Goal: Transaction & Acquisition: Purchase product/service

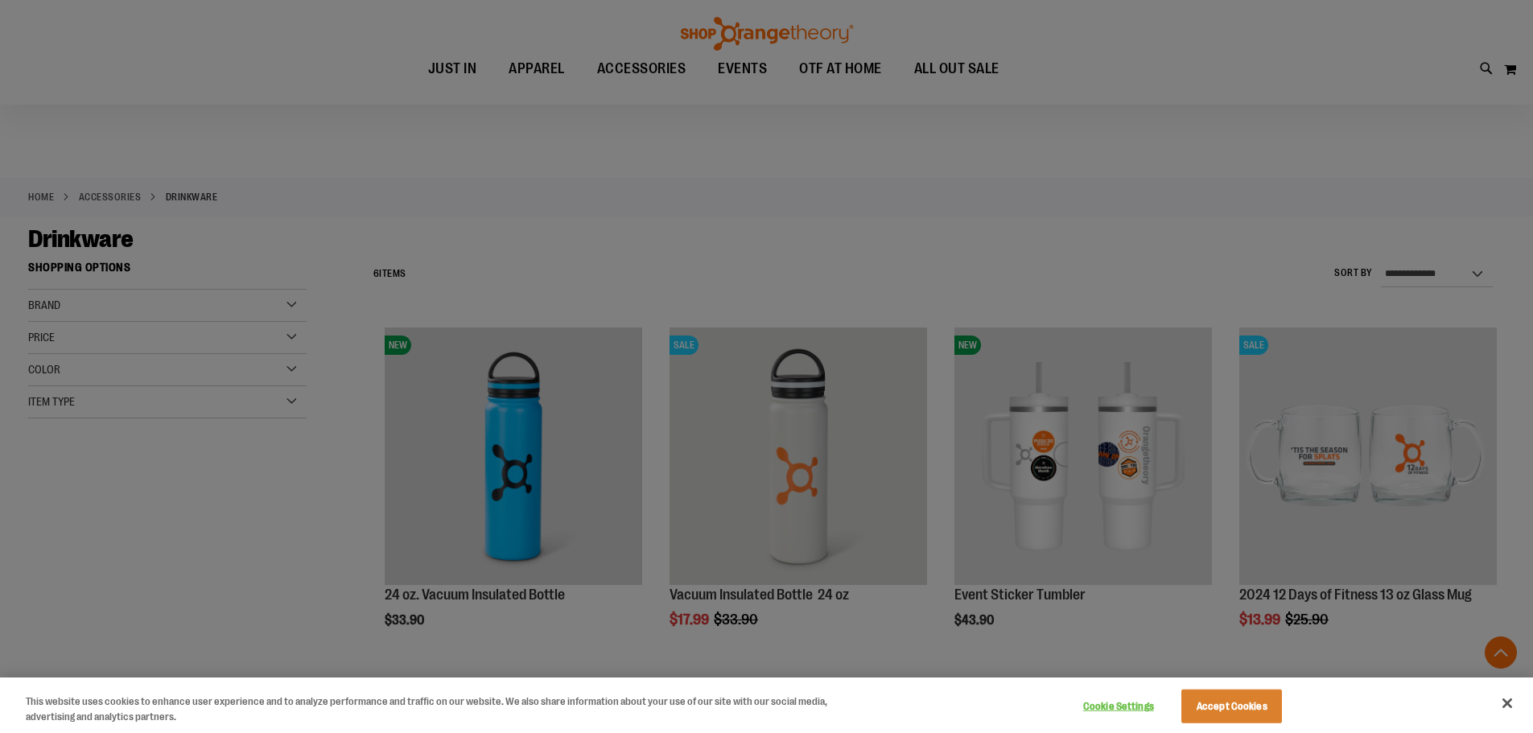
scroll to position [321, 0]
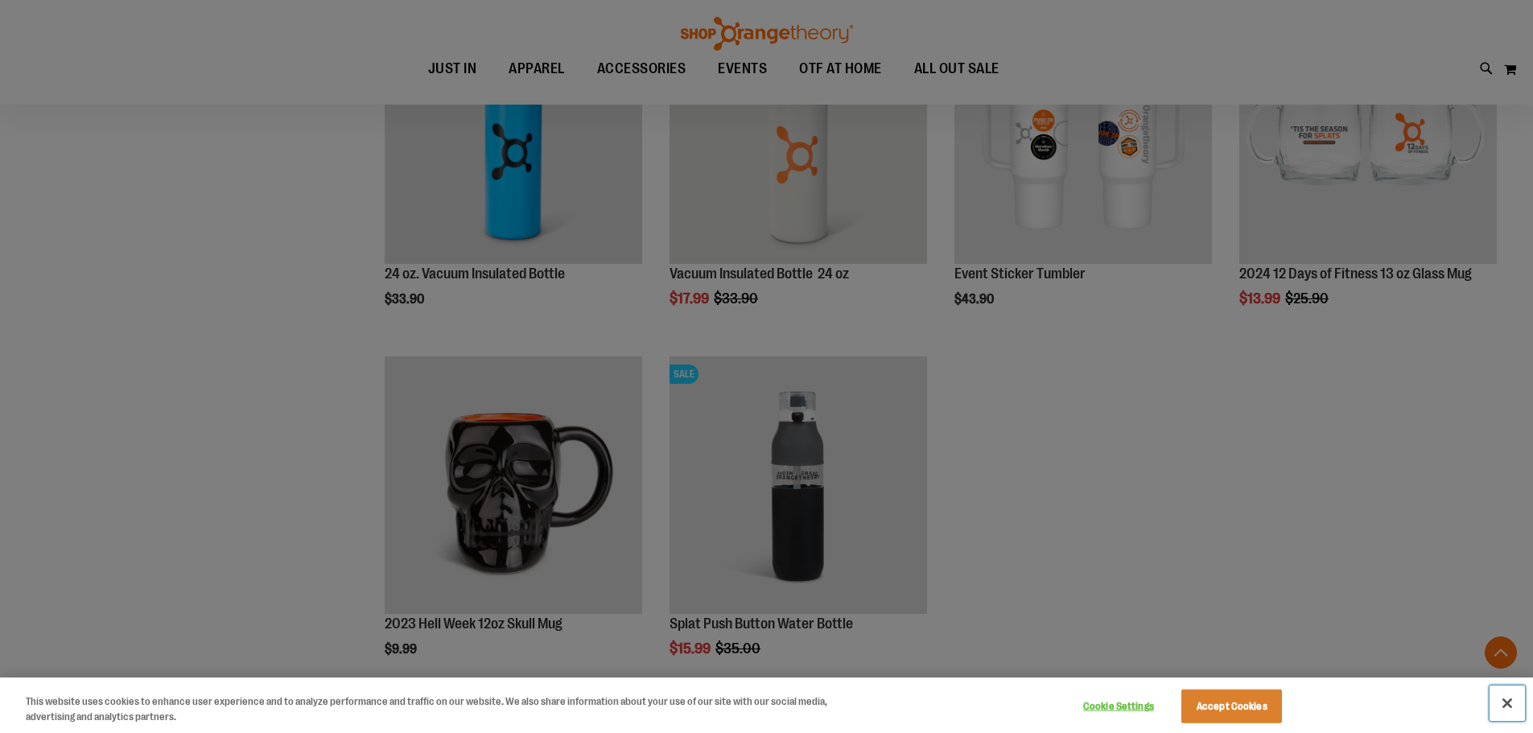
click at [1509, 706] on button "Close" at bounding box center [1506, 702] width 35 height 35
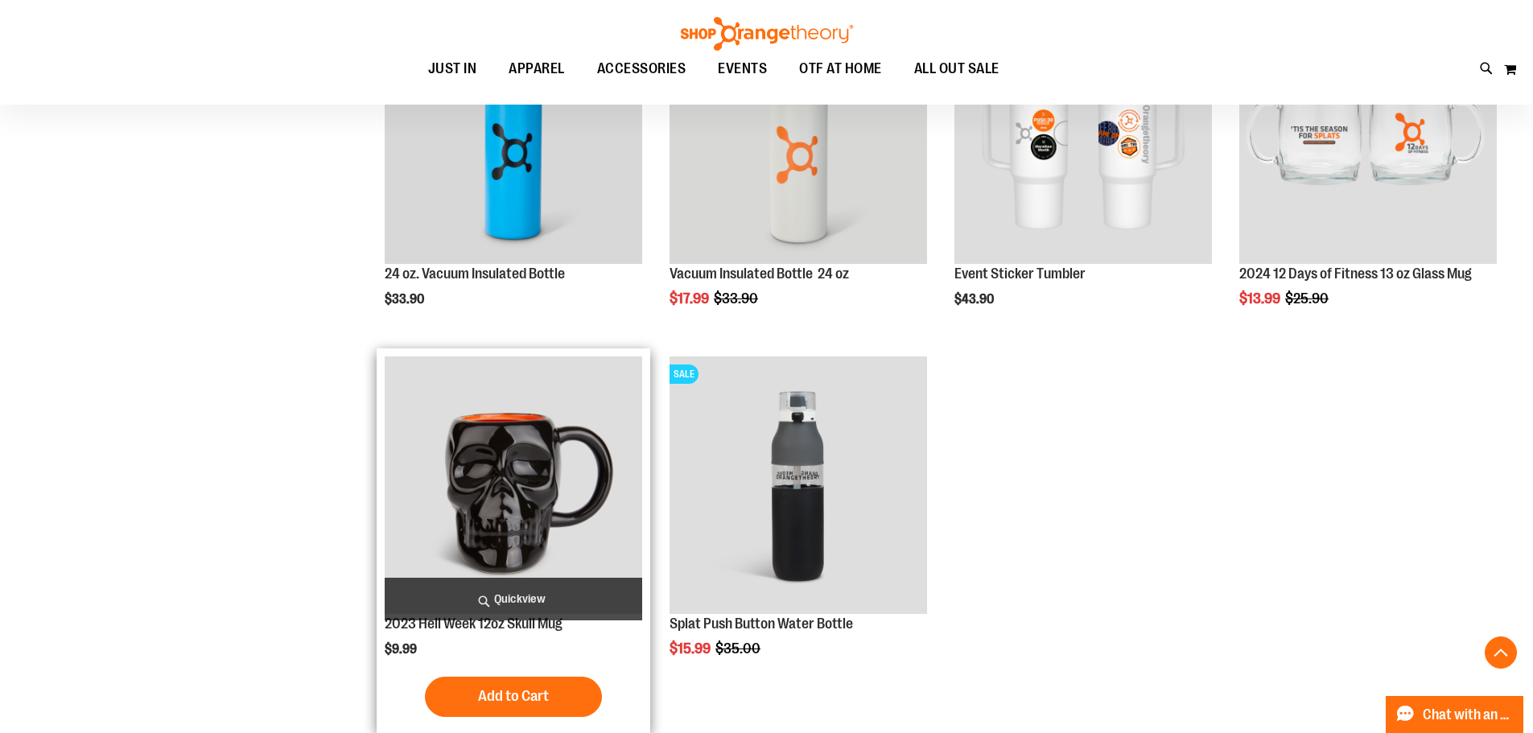
click at [459, 506] on img "product" at bounding box center [513, 484] width 257 height 257
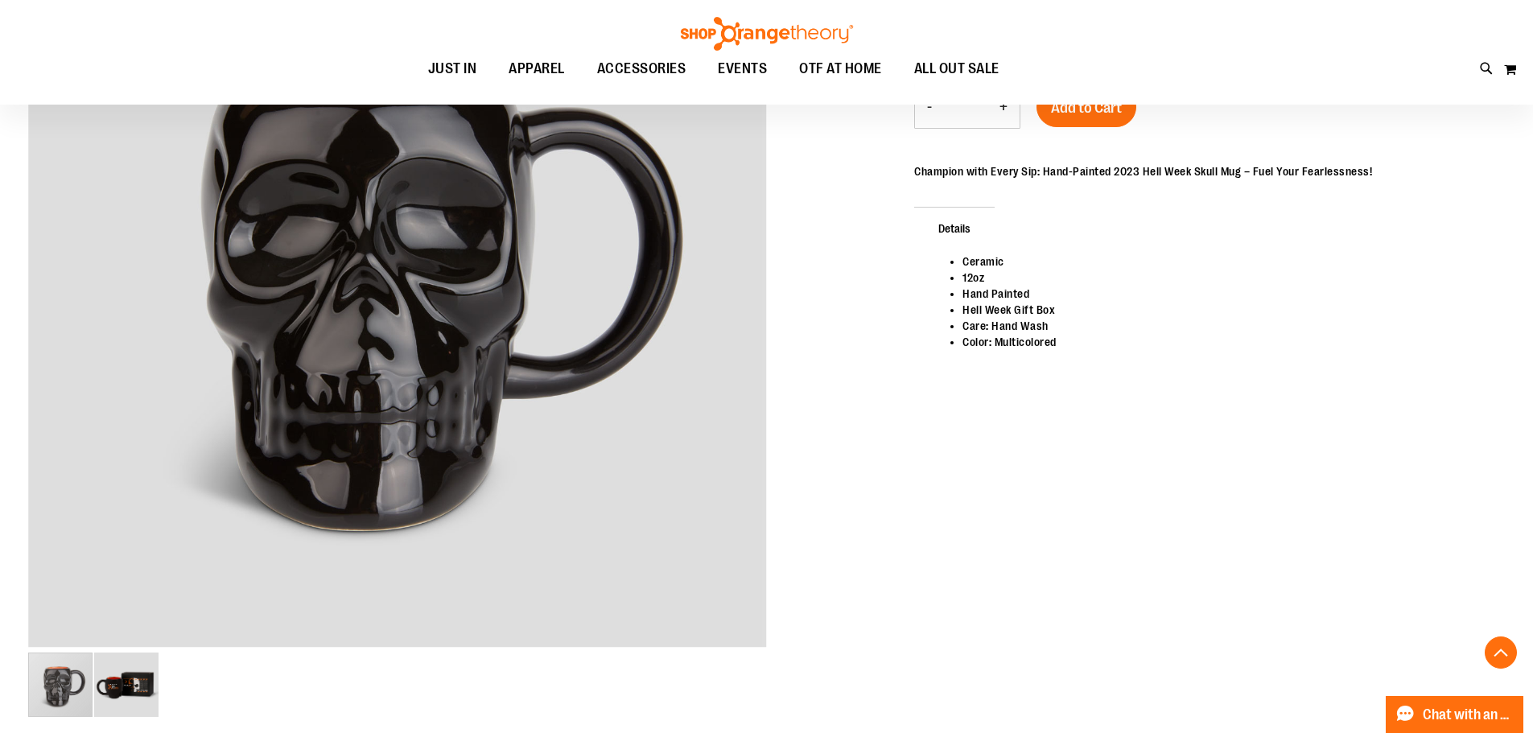
scroll to position [562, 0]
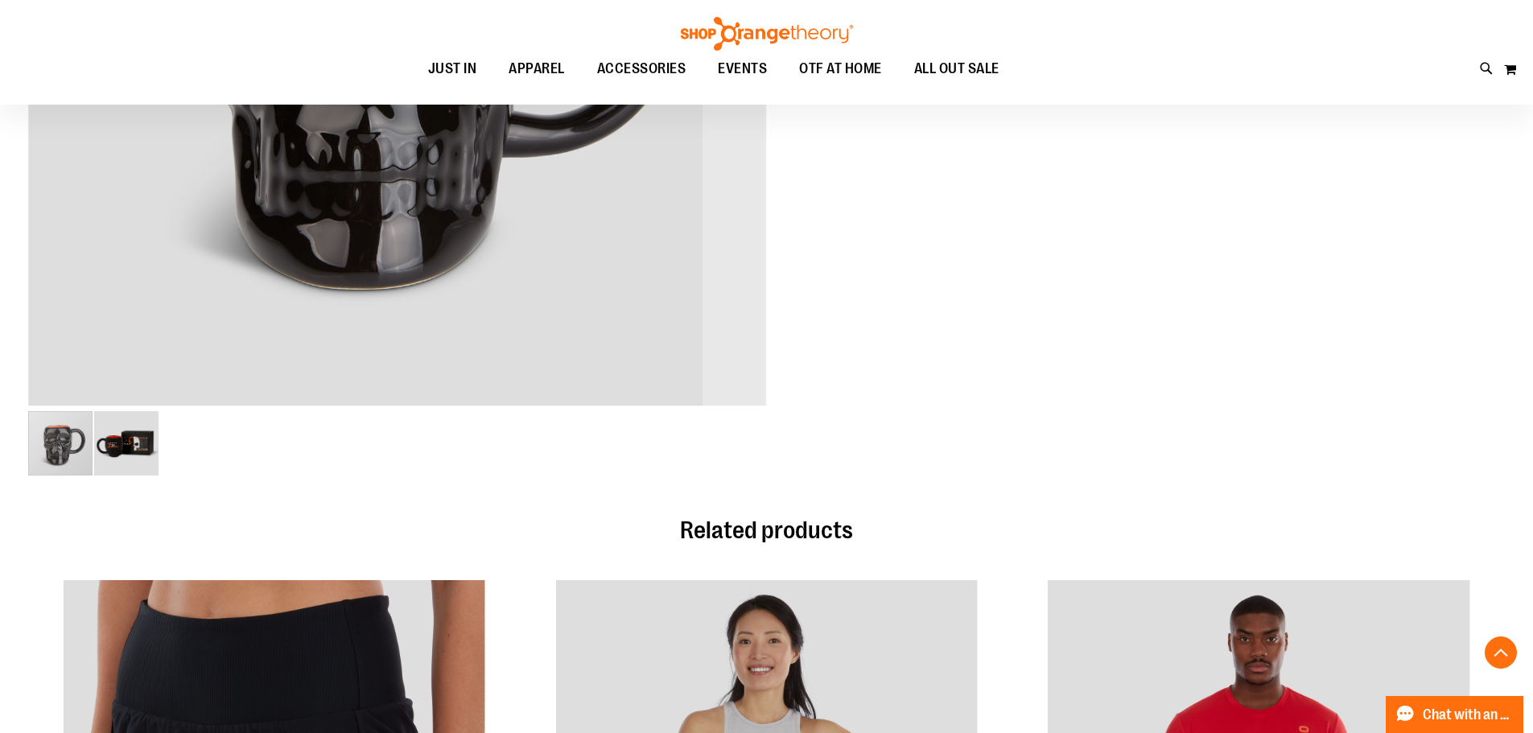
click at [127, 441] on img "image 2 of 2" at bounding box center [126, 443] width 64 height 64
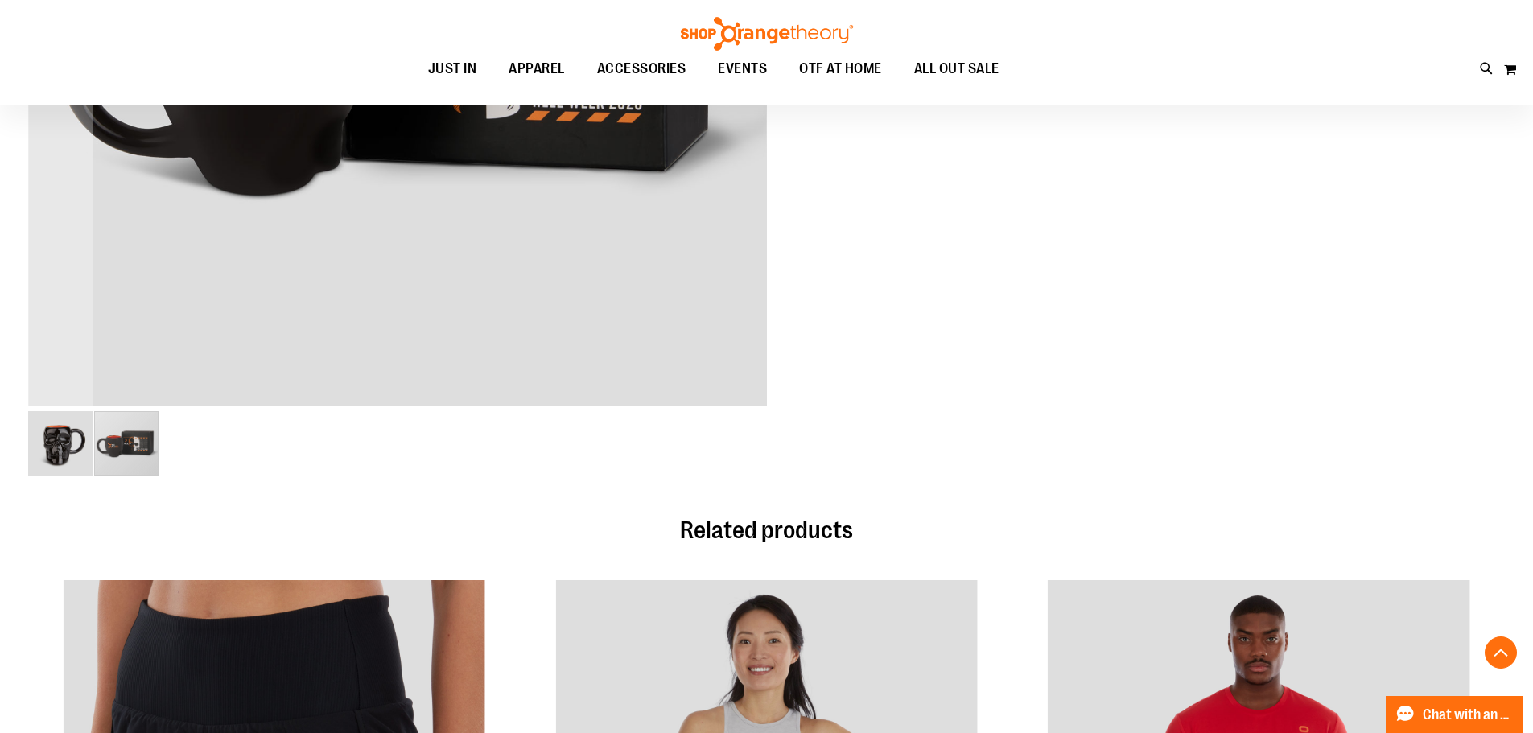
scroll to position [401, 0]
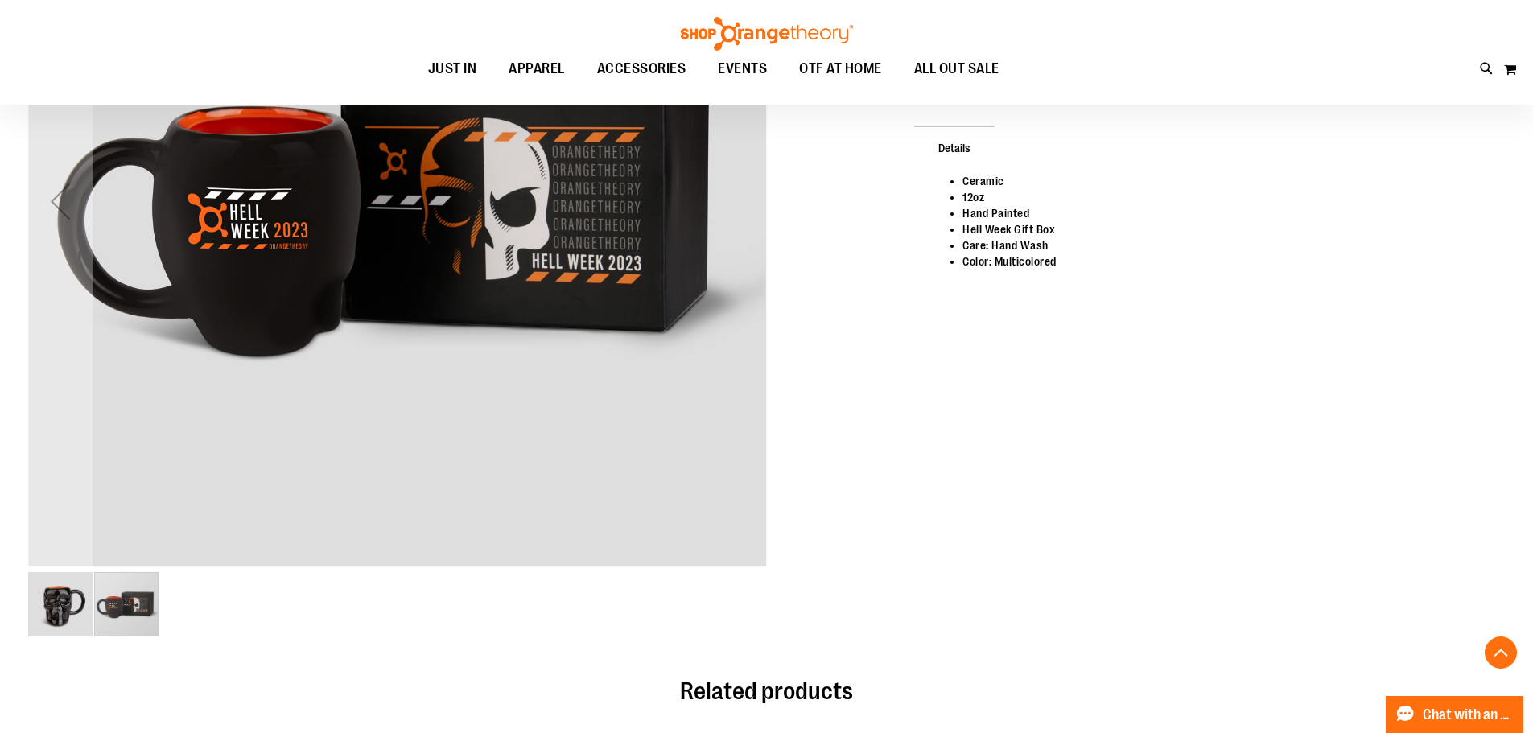
click at [63, 595] on img "image 1 of 2" at bounding box center [60, 604] width 64 height 64
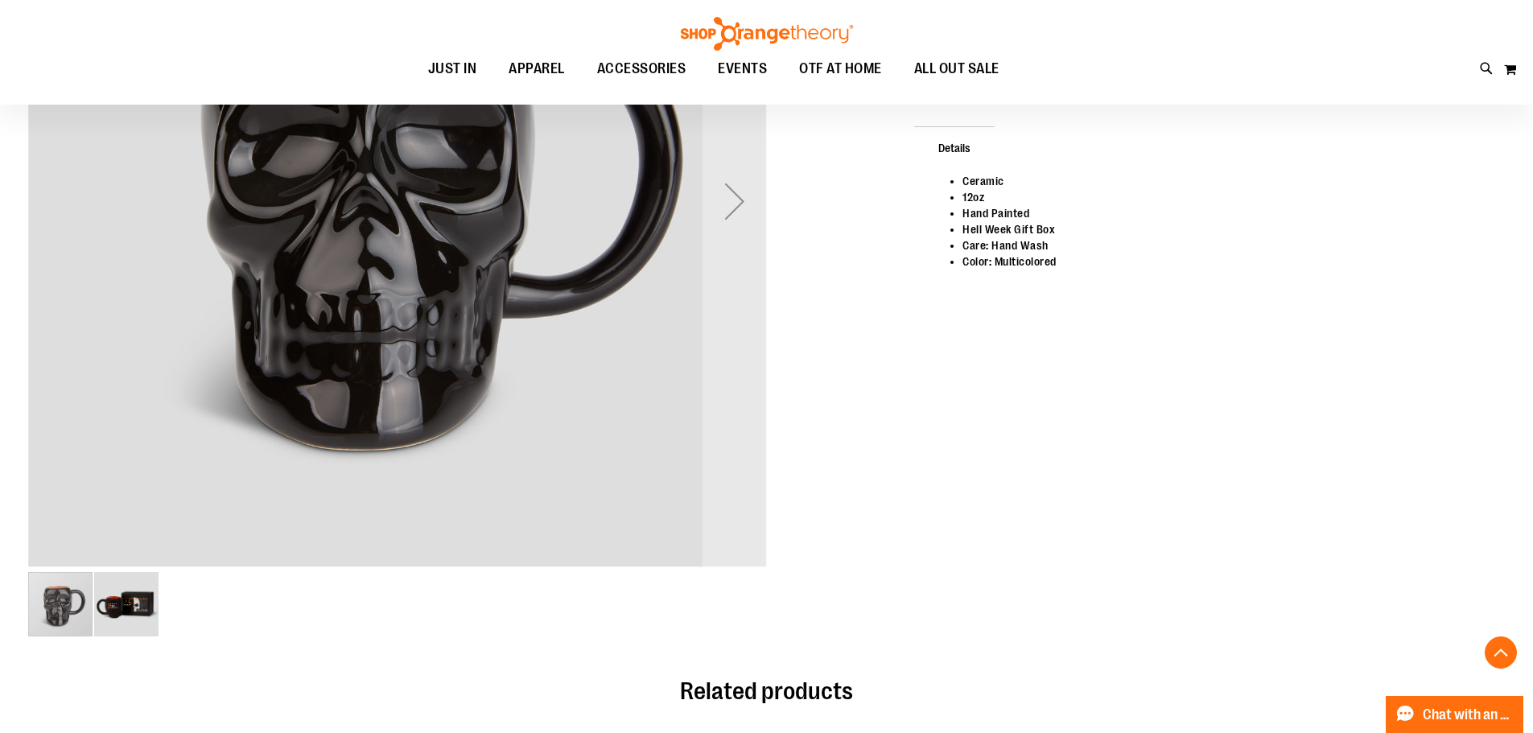
click at [125, 616] on img "image 2 of 2" at bounding box center [126, 604] width 64 height 64
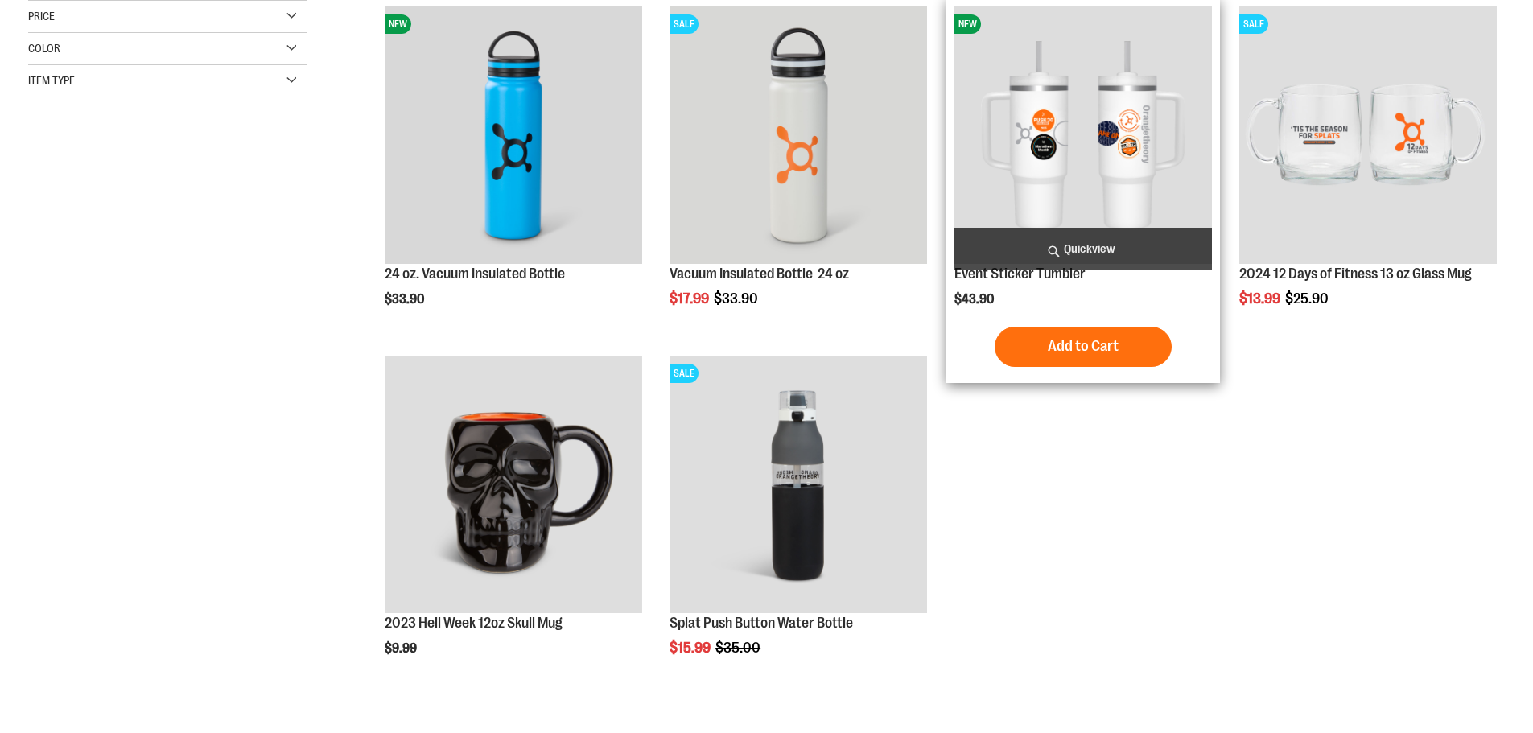
scroll to position [322, 0]
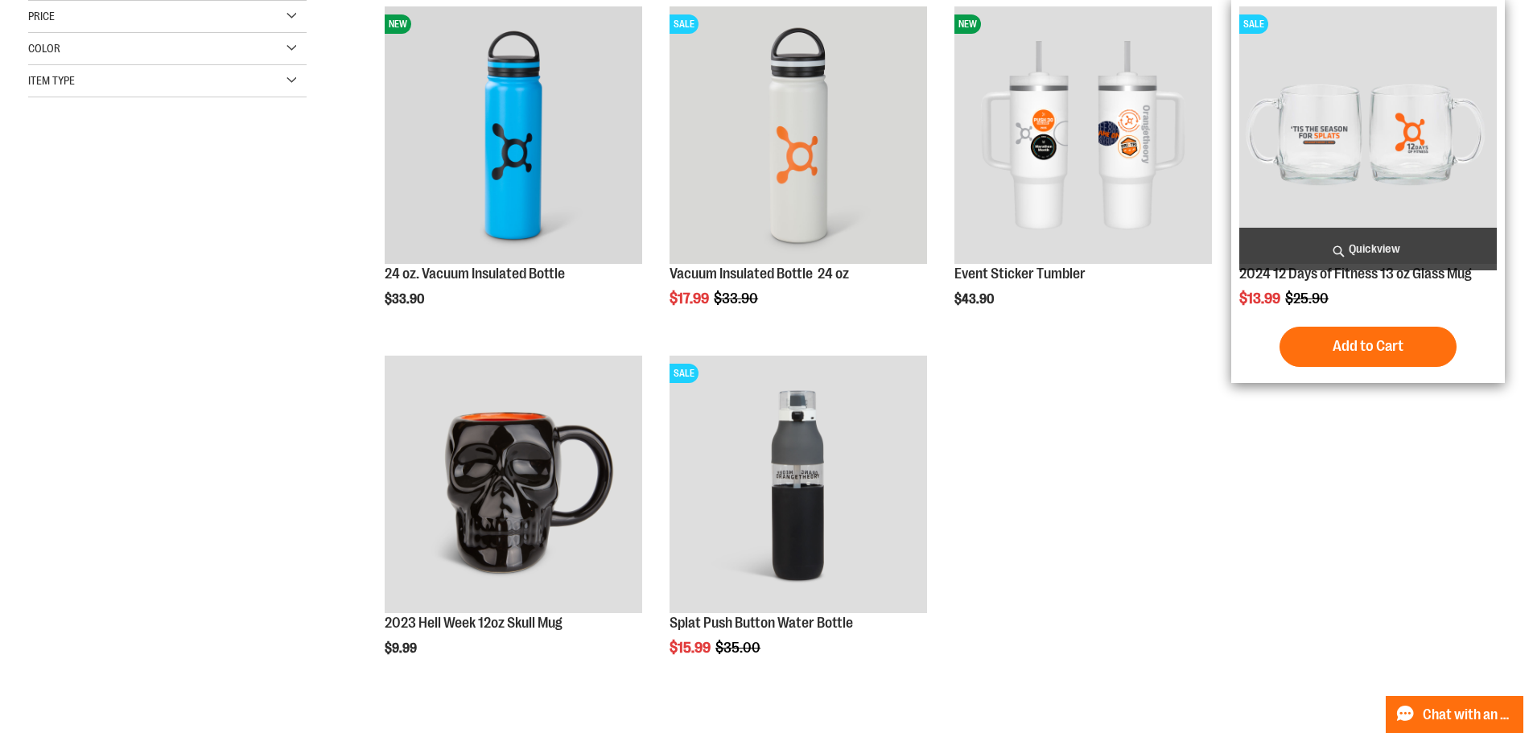
click at [1329, 137] on img "product" at bounding box center [1367, 134] width 257 height 257
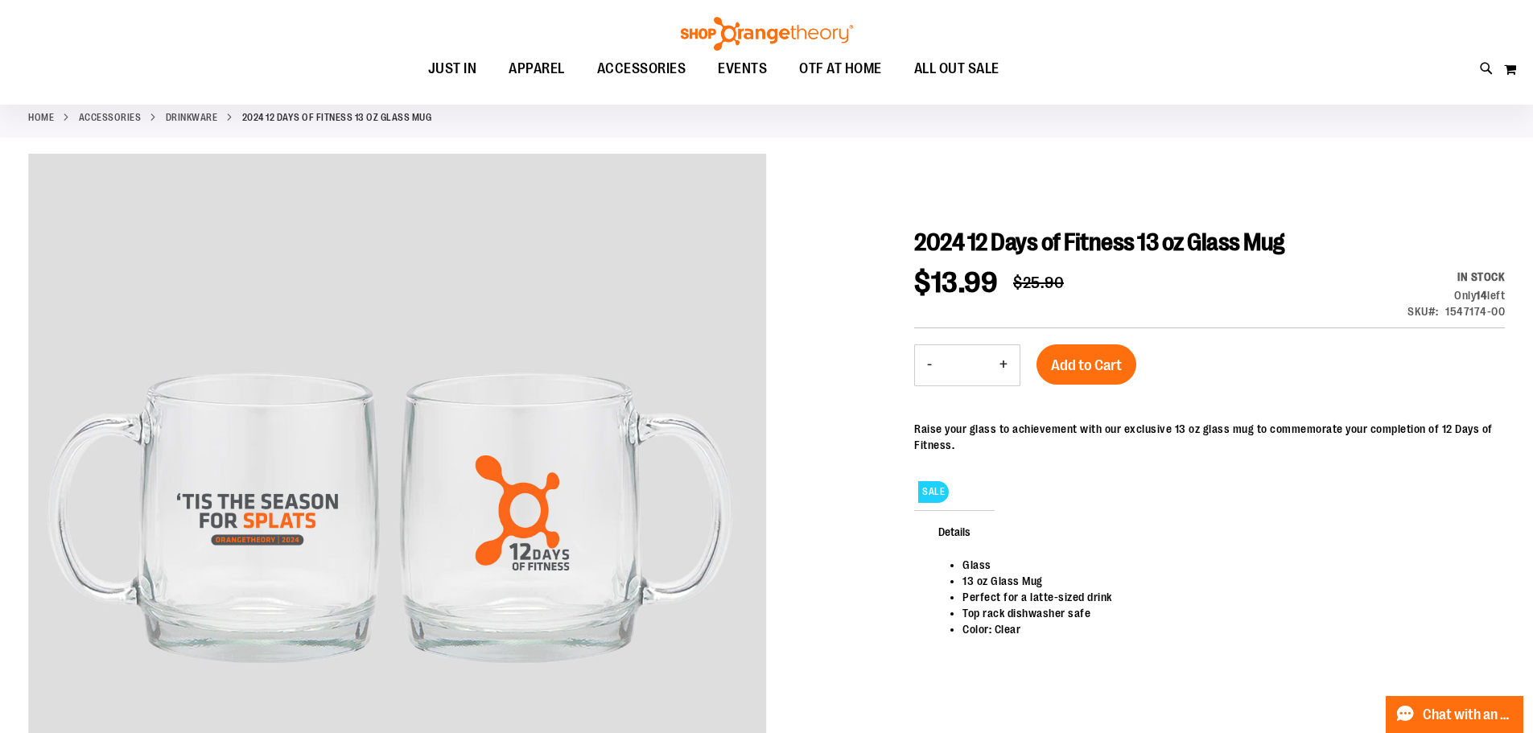
scroll to position [160, 0]
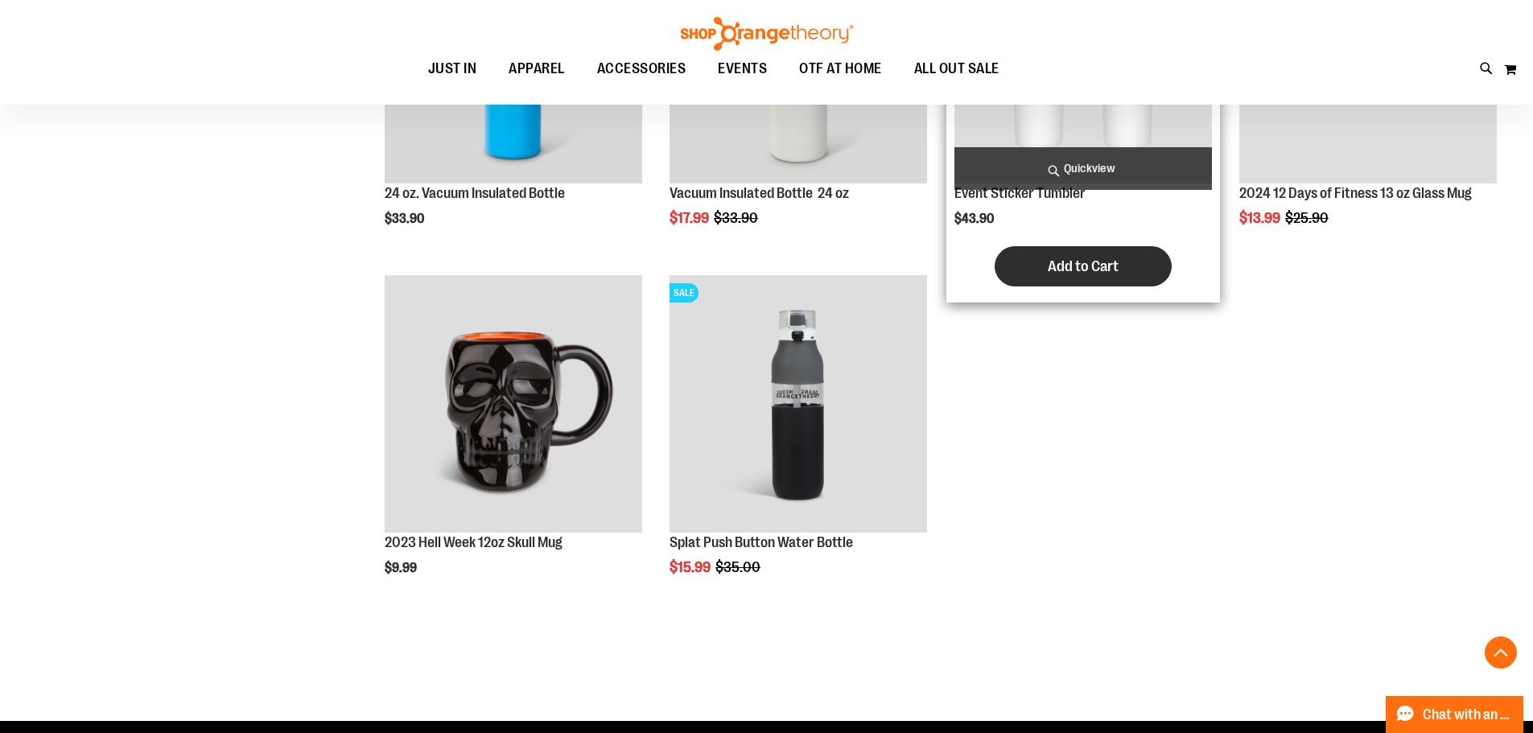
scroll to position [482, 0]
